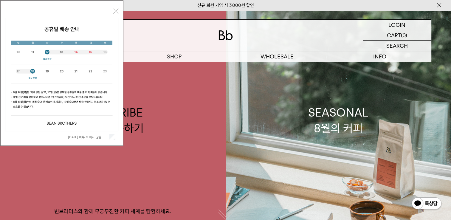
click at [113, 11] on button "닫기" at bounding box center [115, 10] width 5 height 5
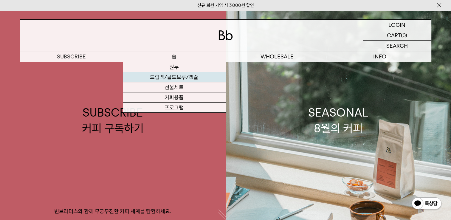
click at [177, 81] on link "드립백/콜드브루/캡슐" at bounding box center [174, 77] width 103 height 10
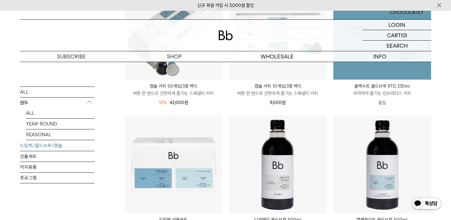
scroll to position [298, 0]
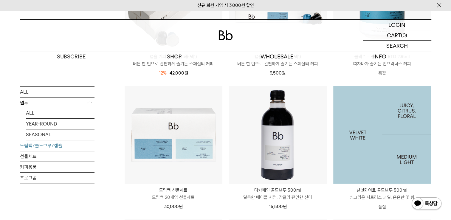
click at [377, 149] on img at bounding box center [383, 135] width 98 height 98
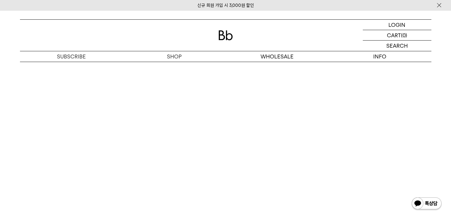
scroll to position [955, 0]
